Goal: Check status: Check status

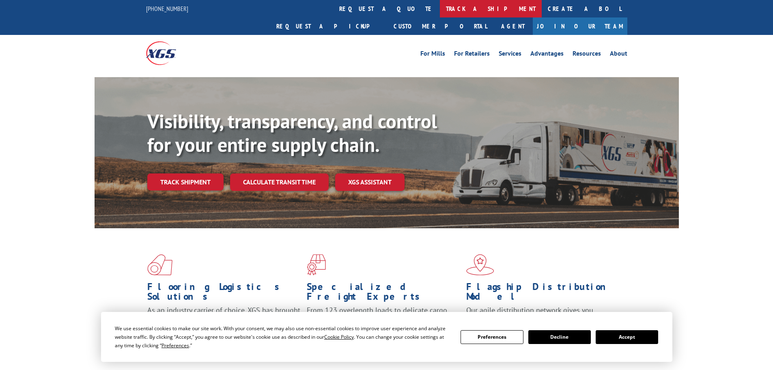
click at [440, 12] on link "track a shipment" at bounding box center [491, 8] width 102 height 17
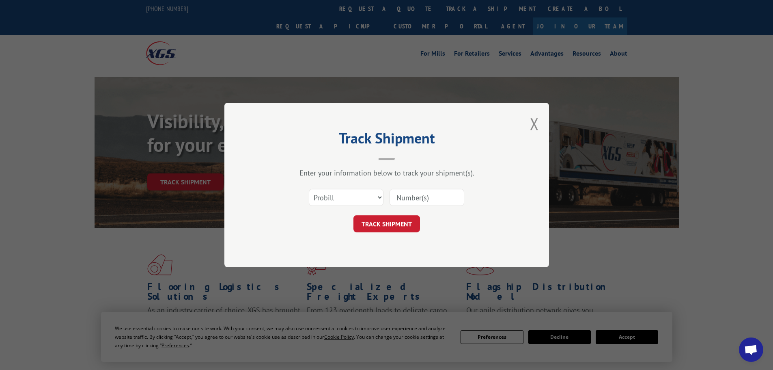
click at [411, 211] on form "Select category... Probill BOL PO TRACK SHIPMENT" at bounding box center [387, 208] width 244 height 48
click at [392, 189] on input at bounding box center [427, 197] width 75 height 17
paste input "174-96953"
click at [414, 198] on input "174-96953" at bounding box center [427, 197] width 75 height 17
click at [411, 199] on input "174-96953" at bounding box center [427, 197] width 75 height 17
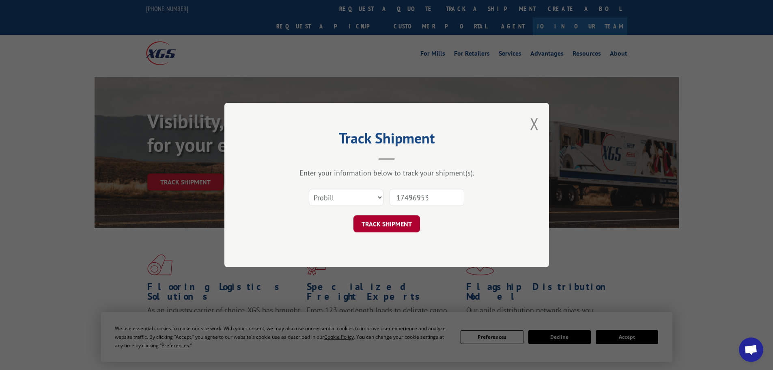
type input "17496953"
click at [407, 222] on button "TRACK SHIPMENT" at bounding box center [387, 223] width 67 height 17
click at [377, 195] on select "Select category... Probill BOL PO" at bounding box center [346, 197] width 75 height 17
select select "po"
click at [309, 189] on select "Select category... Probill BOL PO" at bounding box center [346, 197] width 75 height 17
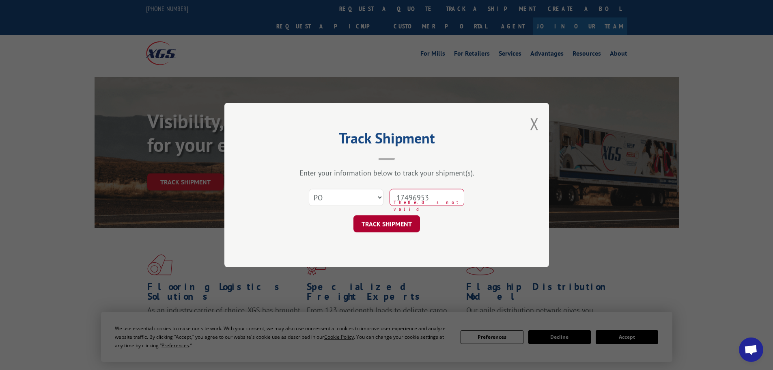
click at [379, 220] on button "TRACK SHIPMENT" at bounding box center [387, 223] width 67 height 17
click at [439, 198] on input "17496953" at bounding box center [427, 197] width 75 height 17
type input "17496953"
click at [394, 222] on button "TRACK SHIPMENT" at bounding box center [387, 223] width 67 height 17
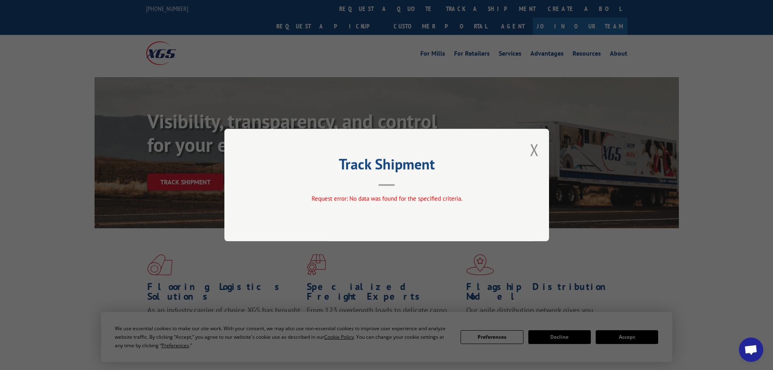
click at [527, 151] on div "Track Shipment Request error: No data was found for the specified criteria." at bounding box center [386, 185] width 325 height 112
click at [536, 150] on button "Close modal" at bounding box center [534, 150] width 9 height 22
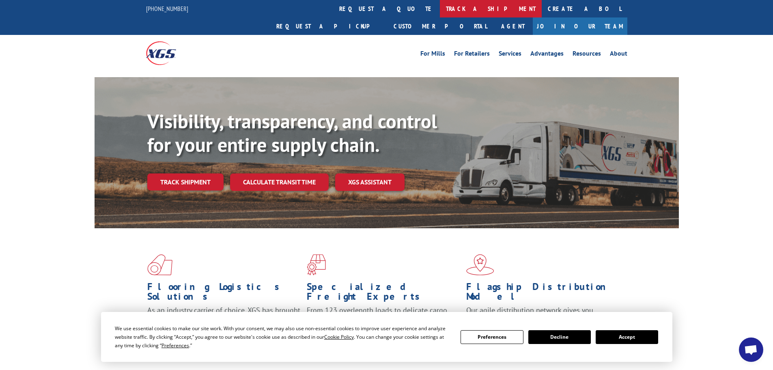
click at [440, 9] on link "track a shipment" at bounding box center [491, 8] width 102 height 17
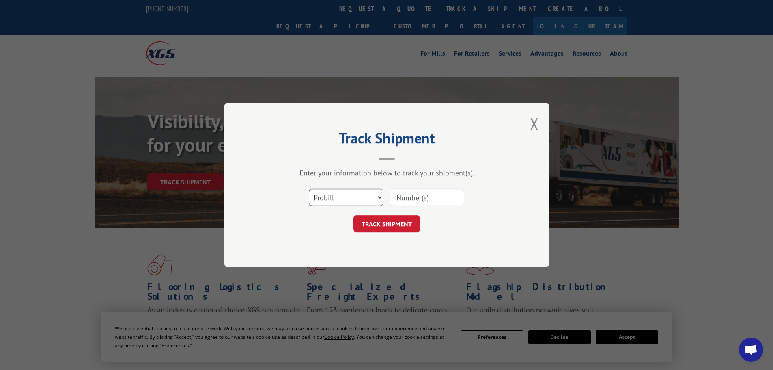
click at [371, 196] on select "Select category... Probill BOL PO" at bounding box center [346, 197] width 75 height 17
click at [309, 189] on select "Select category... Probill BOL PO" at bounding box center [346, 197] width 75 height 17
click at [399, 202] on input at bounding box center [427, 197] width 75 height 17
paste input "174-96953"
click at [413, 197] on input "174-96953" at bounding box center [427, 197] width 75 height 17
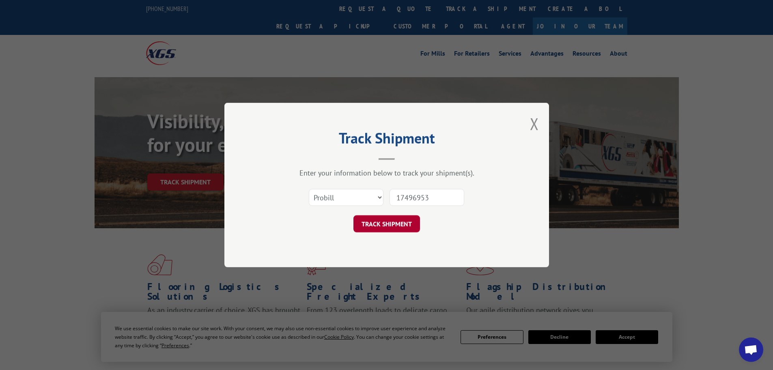
type input "17496953"
click at [384, 225] on button "TRACK SHIPMENT" at bounding box center [387, 223] width 67 height 17
